Goal: Information Seeking & Learning: Understand process/instructions

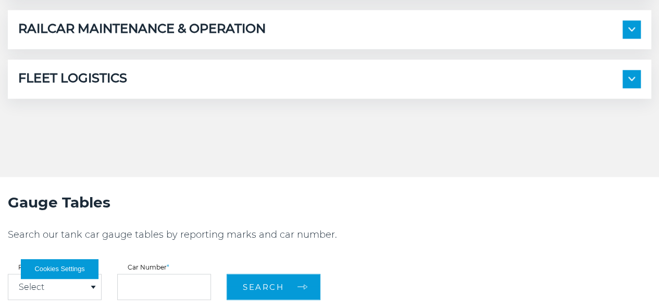
scroll to position [753, 0]
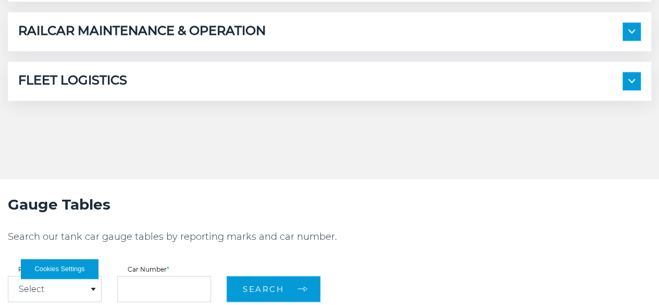
click at [205, 90] on div "FLEET LOGISTICS" at bounding box center [329, 81] width 623 height 18
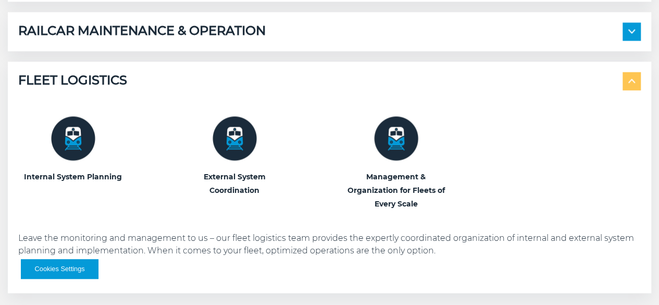
click at [205, 90] on div "FLEET LOGISTICS" at bounding box center [329, 81] width 623 height 18
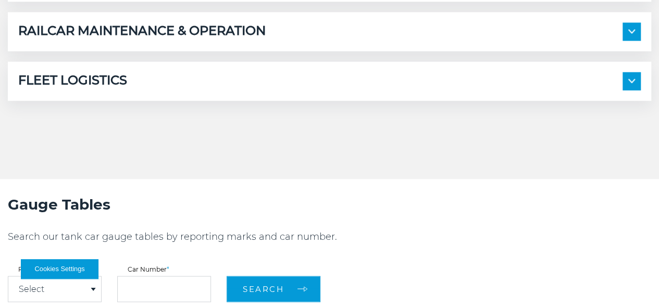
click at [205, 90] on div "FLEET LOGISTICS" at bounding box center [329, 81] width 623 height 18
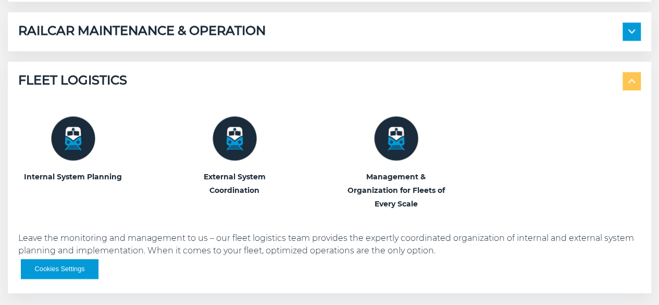
click at [205, 90] on div "FLEET LOGISTICS" at bounding box center [329, 81] width 623 height 18
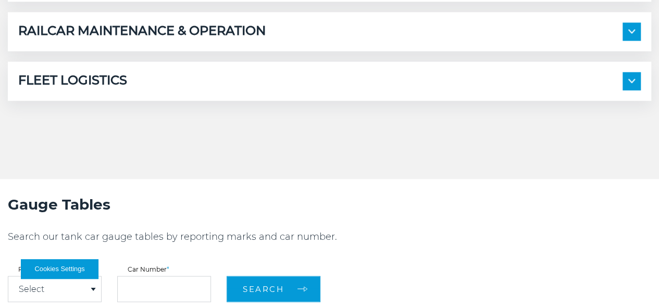
click at [204, 41] on h5 "RAILCAR MAINTENANCE & OPERATION" at bounding box center [142, 31] width 248 height 18
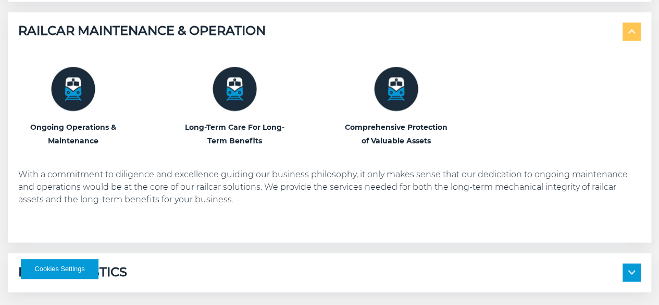
click at [204, 41] on h5 "RAILCAR MAINTENANCE & OPERATION" at bounding box center [142, 31] width 248 height 18
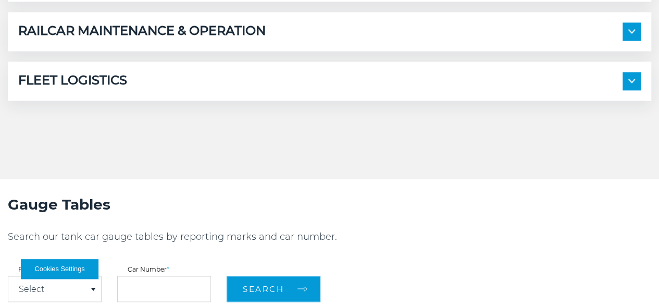
click at [220, 51] on div "RAILCAR MAINTENANCE & OPERATION Ongoing Operations & Maintenance Long-Term Care…" at bounding box center [330, 31] width 644 height 39
click at [234, 41] on h5 "RAILCAR MAINTENANCE & OPERATION" at bounding box center [142, 31] width 248 height 18
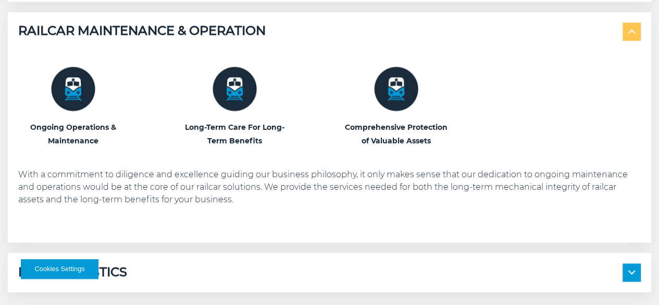
click at [234, 41] on h5 "RAILCAR MAINTENANCE & OPERATION" at bounding box center [142, 31] width 248 height 18
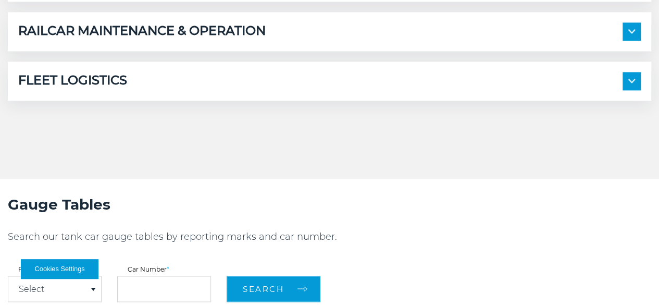
click at [243, 90] on div "FLEET LOGISTICS" at bounding box center [329, 81] width 623 height 18
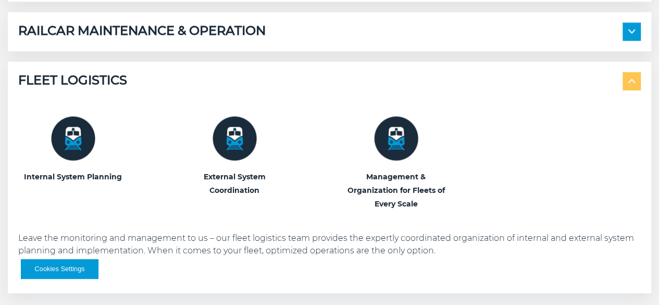
click at [243, 90] on div "FLEET LOGISTICS" at bounding box center [329, 81] width 623 height 18
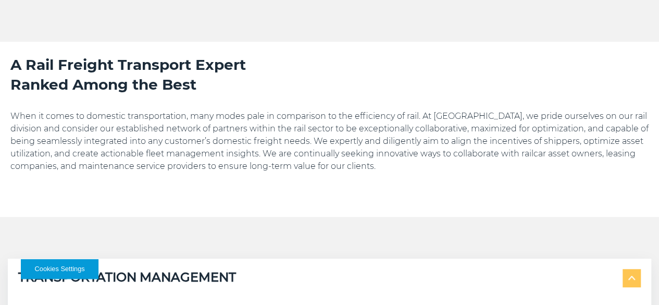
scroll to position [214, 0]
